Goal: Task Accomplishment & Management: Complete application form

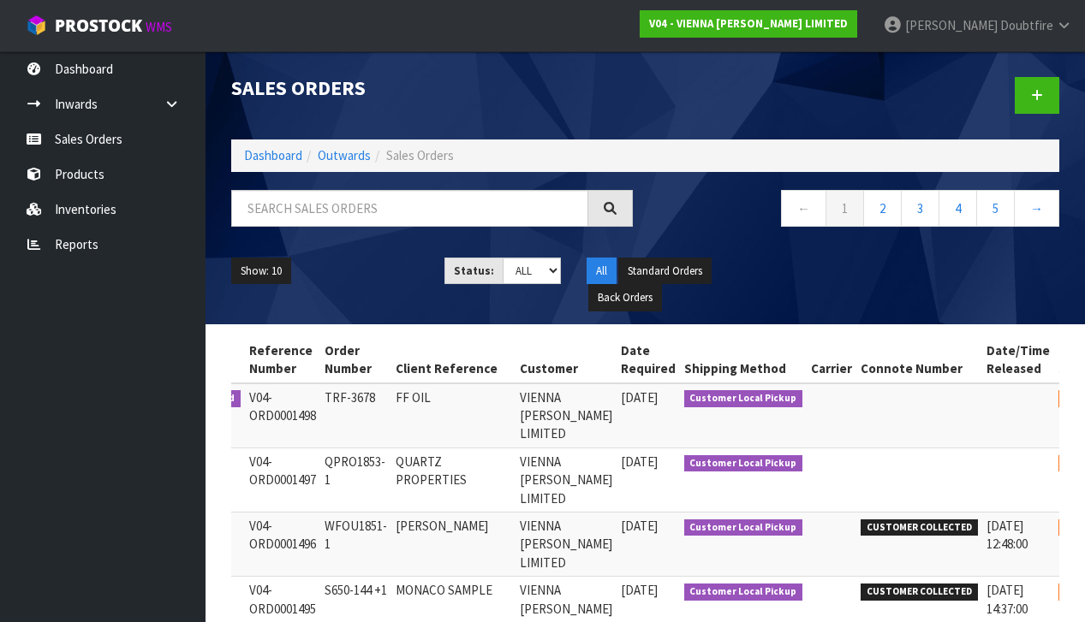
scroll to position [0, 92]
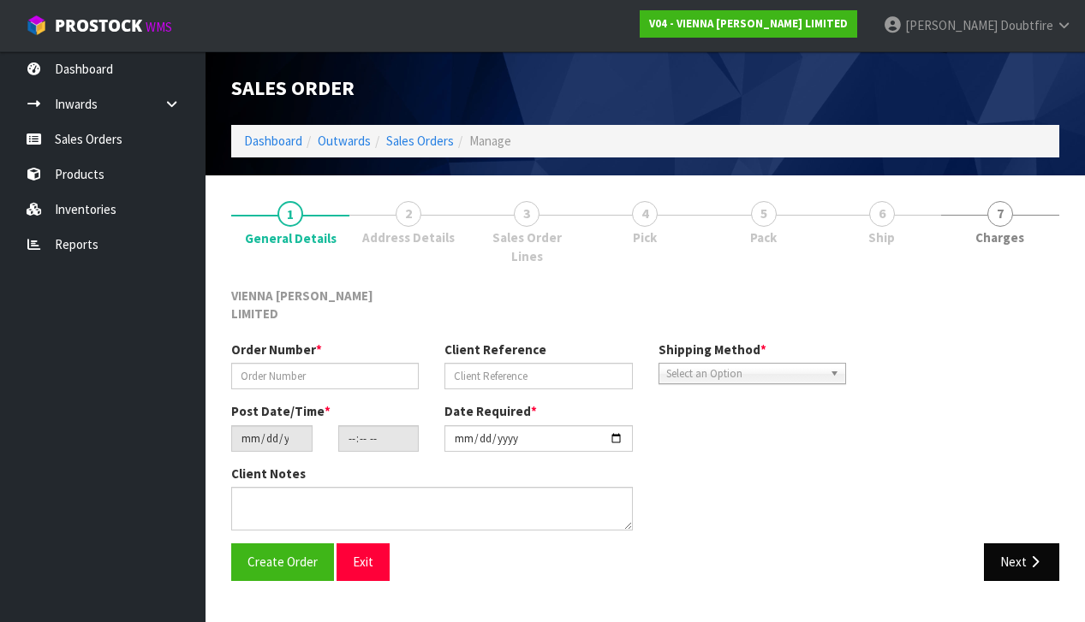
type input "QPRO1853-1"
type input "QUARTZ PROPERTIES"
type input "[DATE]"
type input "13:30:00.000"
type input "[DATE]"
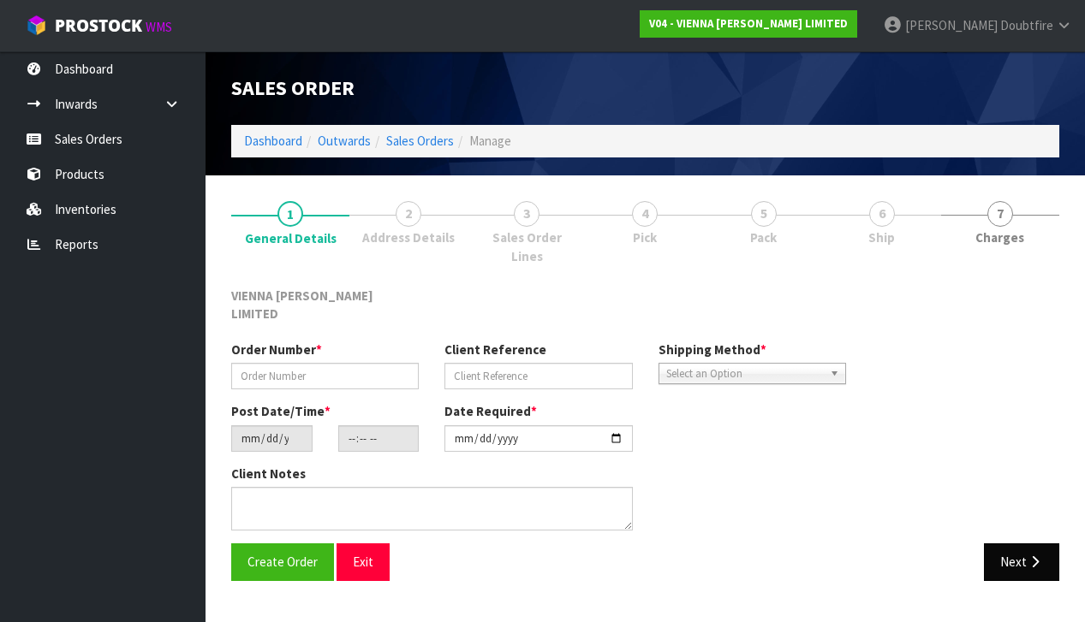
type textarea "QUARTZ PROPERTIES"
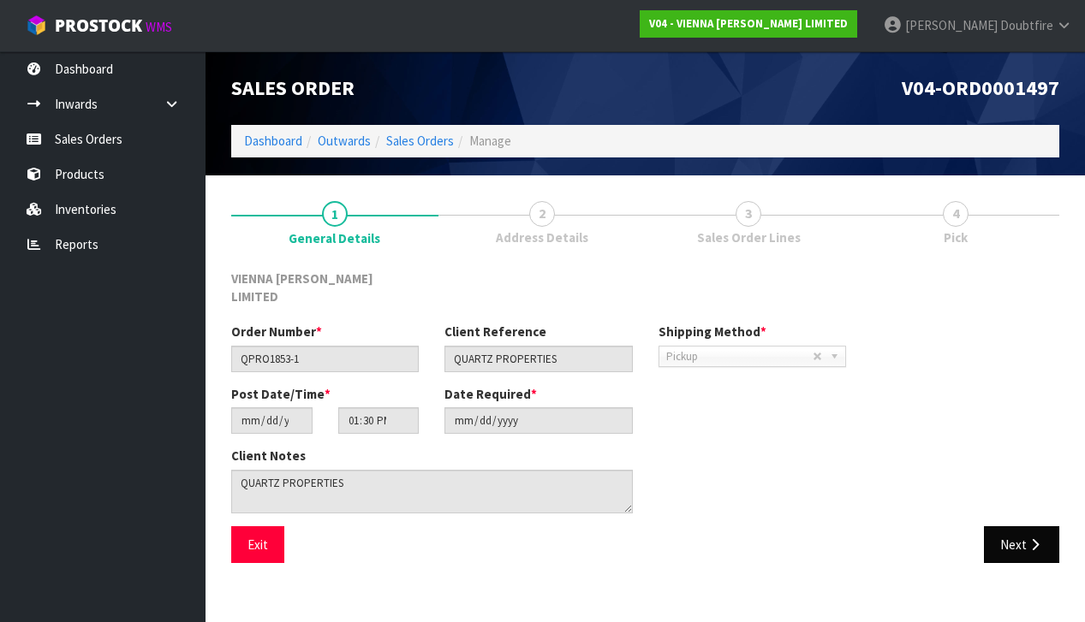
click at [1028, 539] on icon "button" at bounding box center [1035, 545] width 16 height 13
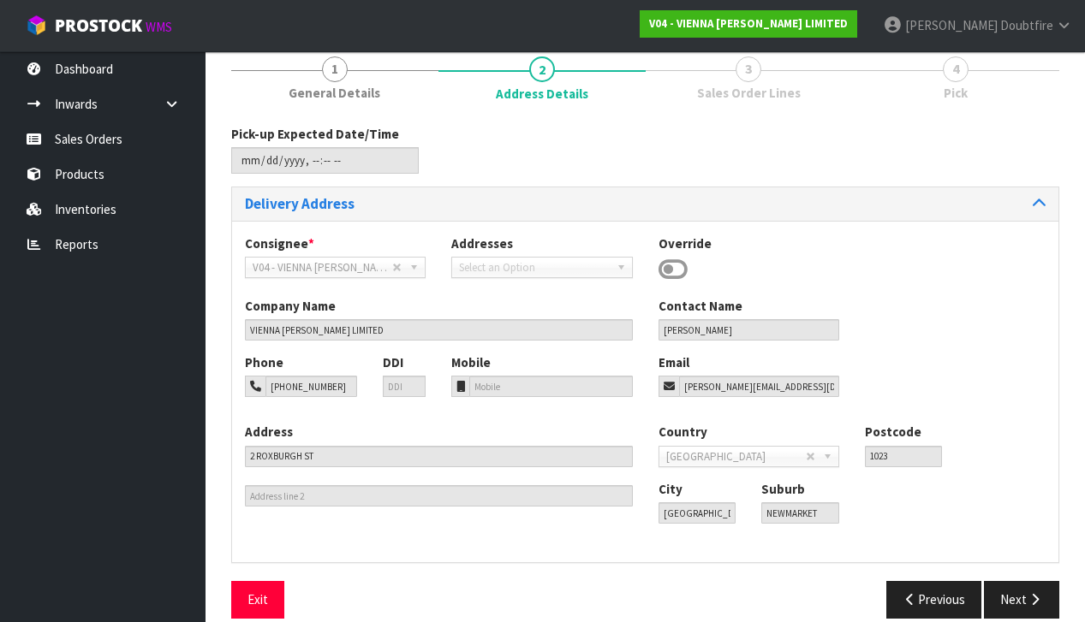
scroll to position [146, 0]
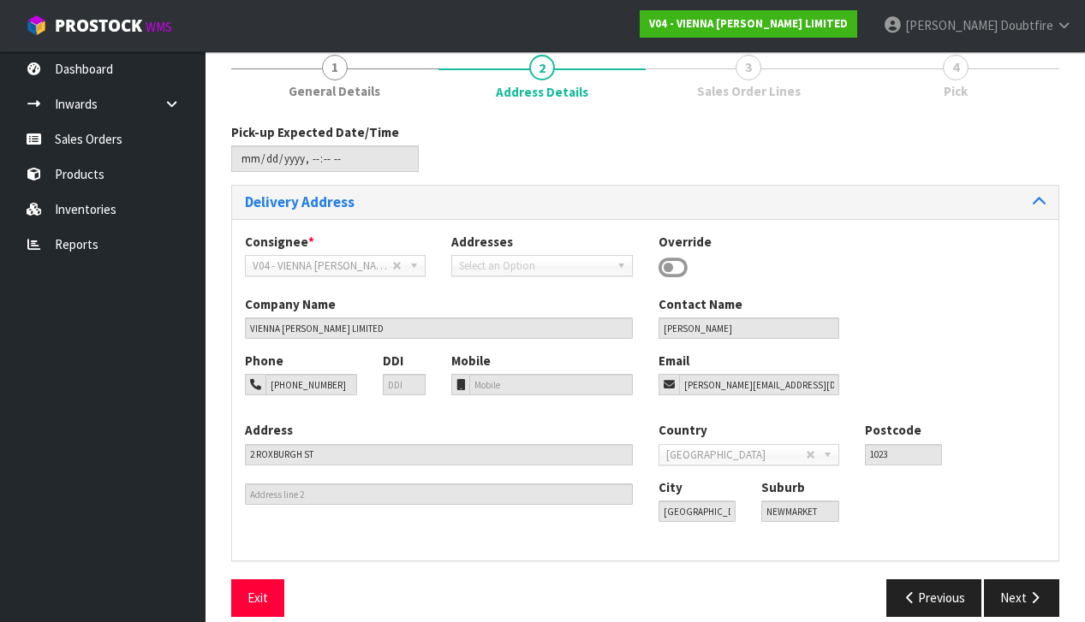
drag, startPoint x: 1027, startPoint y: 598, endPoint x: 1003, endPoint y: 591, distance: 24.9
click at [1027, 598] on icon "button" at bounding box center [1035, 598] width 16 height 13
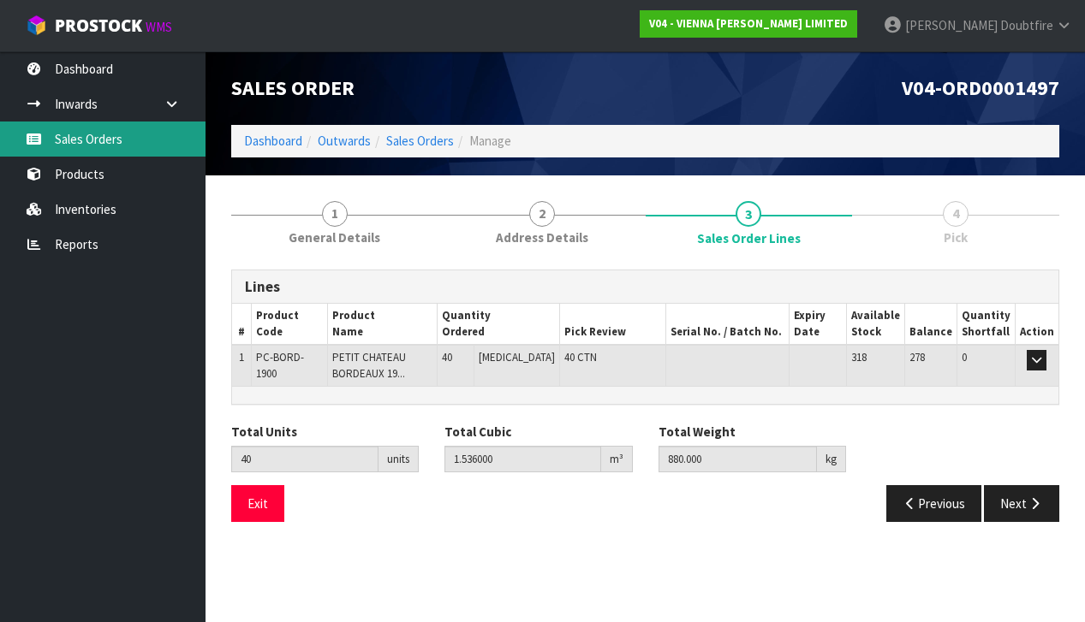
click at [92, 142] on link "Sales Orders" at bounding box center [102, 139] width 205 height 35
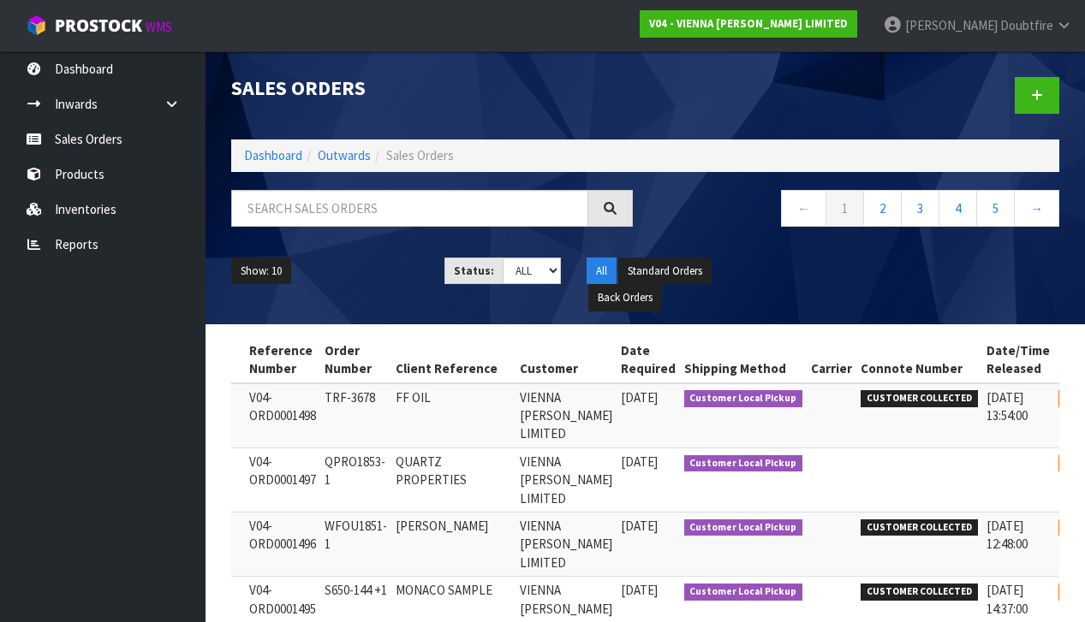
scroll to position [0, 92]
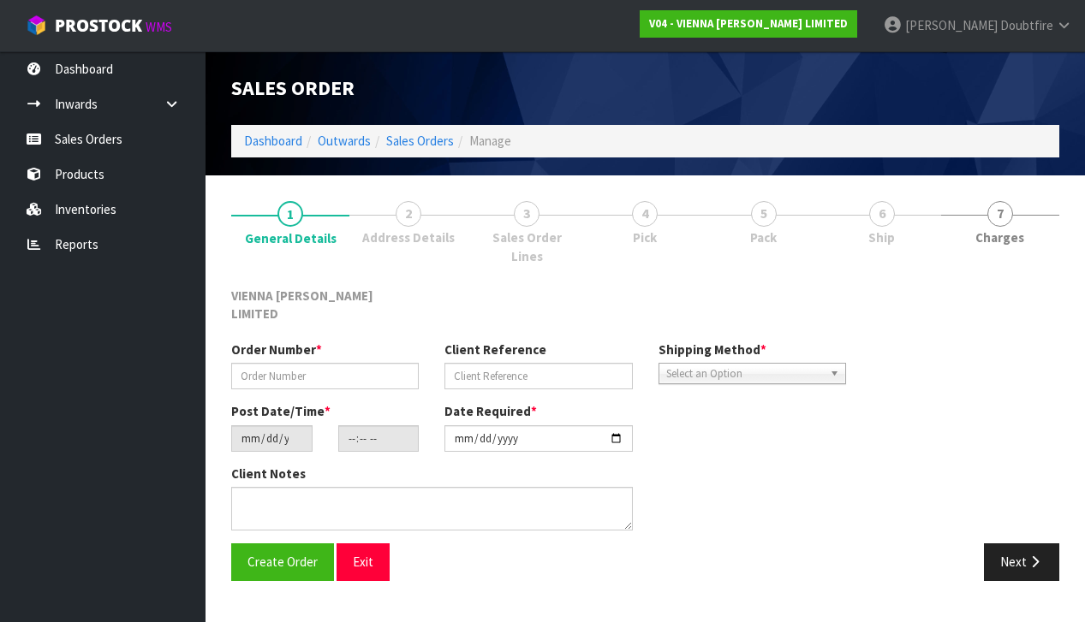
type input "QPRO1853-1"
type input "QUARTZ PROPERTIES"
type input "[DATE]"
type input "13:30:00.000"
type input "[DATE]"
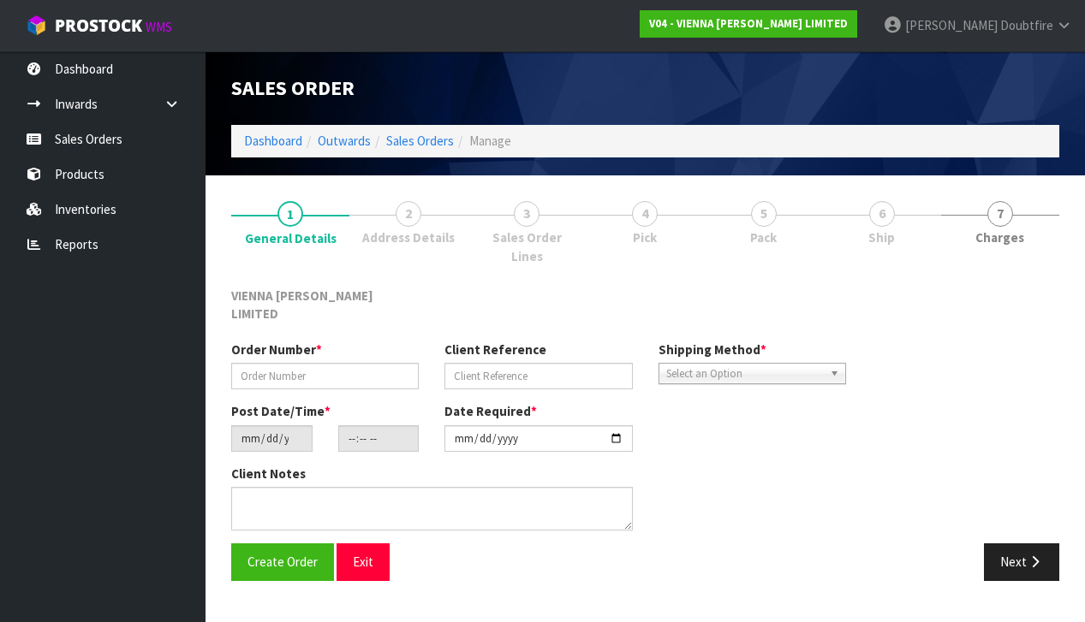
type textarea "QUARTZ PROPERTIES"
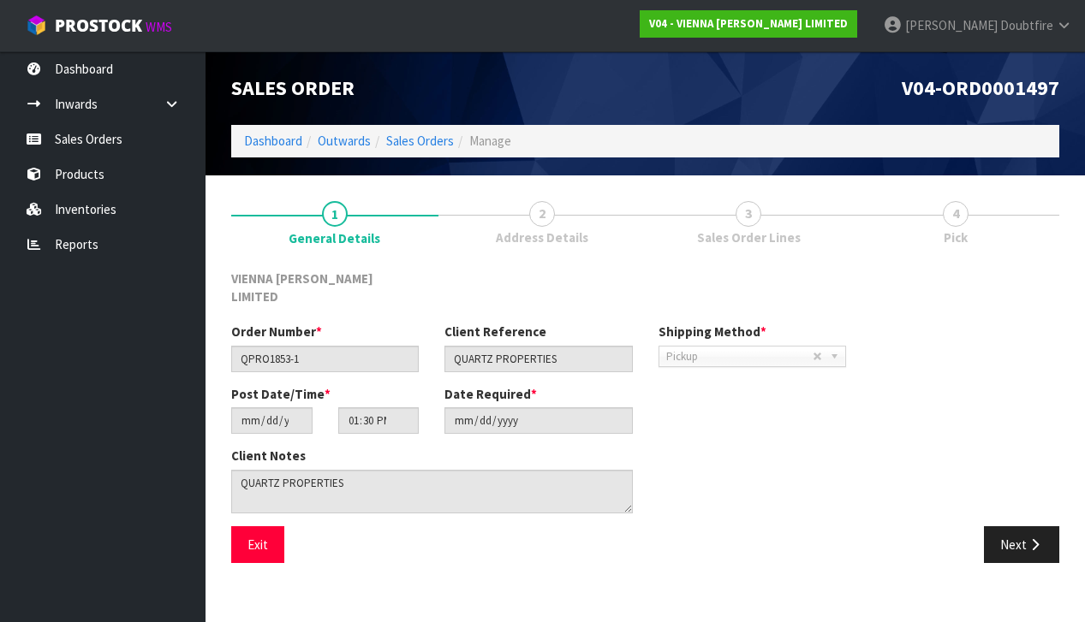
click at [1020, 543] on div "Save Exit Next" at bounding box center [645, 552] width 854 height 50
click at [1013, 534] on button "Next" at bounding box center [1021, 545] width 75 height 37
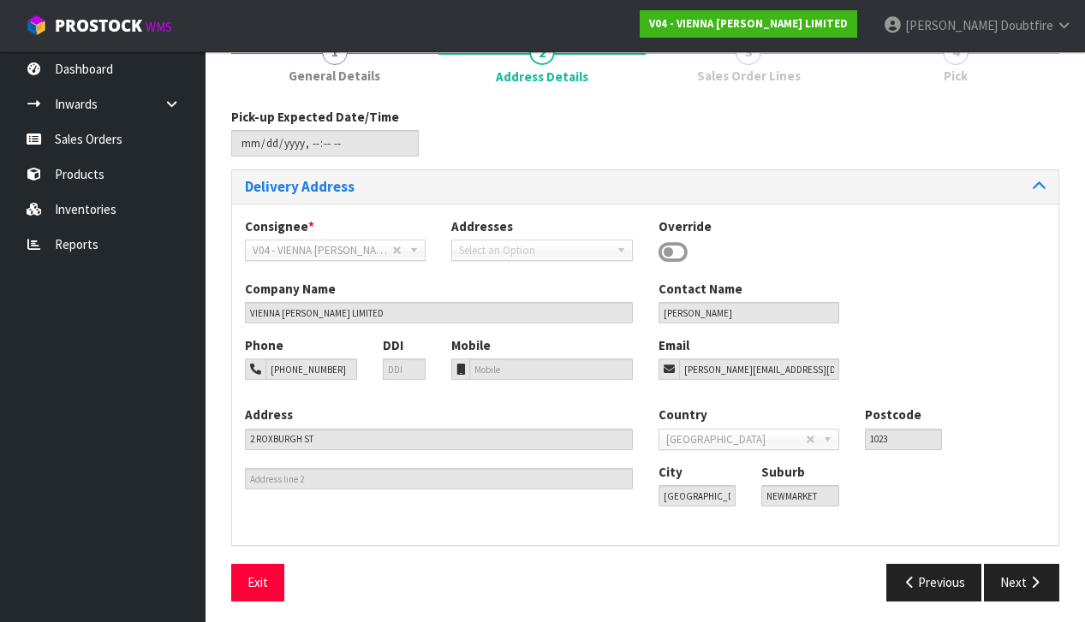
scroll to position [161, 0]
click at [1015, 560] on div "Pick-up Expected Date/Time Delivery Address Consignee * 000001.BAY MECHANICS - …" at bounding box center [645, 362] width 828 height 507
click at [1014, 568] on button "Next" at bounding box center [1021, 583] width 75 height 37
